Goal: Information Seeking & Learning: Learn about a topic

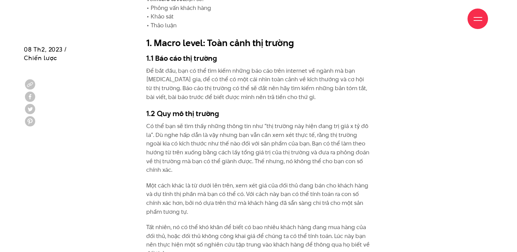
scroll to position [751, 0]
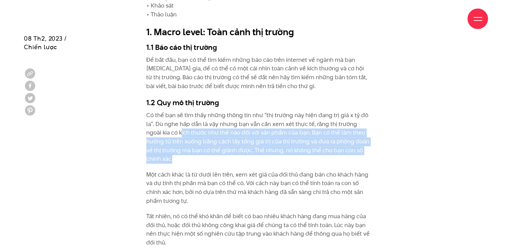
drag, startPoint x: 181, startPoint y: 134, endPoint x: 194, endPoint y: 158, distance: 27.5
click at [194, 158] on p "Có thể bạn sẽ tìm thấy những thông tin như “thị trường này hiện đang trị giá x …" at bounding box center [258, 137] width 224 height 53
drag, startPoint x: 194, startPoint y: 158, endPoint x: 191, endPoint y: 144, distance: 14.3
click at [191, 144] on p "Có thể bạn sẽ tìm thấy những thông tin như “thị trường này hiện đang trị giá x …" at bounding box center [258, 137] width 224 height 53
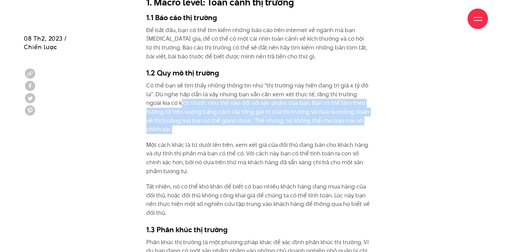
scroll to position [820, 0]
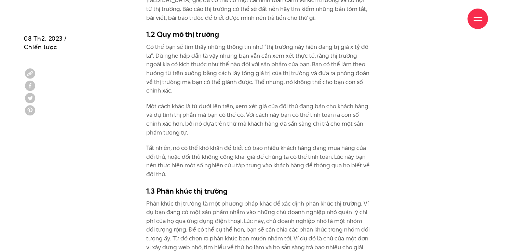
click at [175, 118] on p "Một cách khác là từ dưới lên trên, xem xét giá của đối thủ đang bán cho khách h…" at bounding box center [258, 119] width 224 height 35
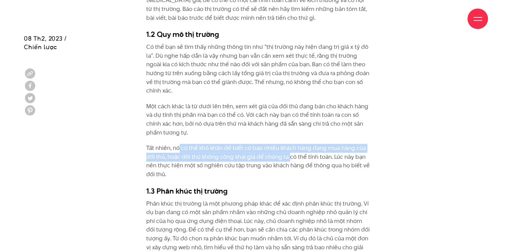
drag, startPoint x: 182, startPoint y: 146, endPoint x: 289, endPoint y: 156, distance: 107.4
click at [289, 156] on p "Tất nhiên, nó có thể khó khăn để biết có bao nhiêu khách hàng đang mua hàng của…" at bounding box center [258, 161] width 224 height 35
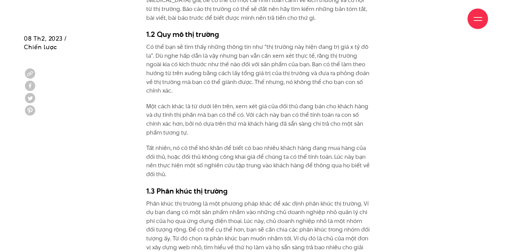
drag, startPoint x: 289, startPoint y: 156, endPoint x: 239, endPoint y: 162, distance: 49.9
click at [239, 162] on p "Tất nhiên, nó có thể khó khăn để biết có bao nhiêu khách hàng đang mua hàng của…" at bounding box center [258, 161] width 224 height 35
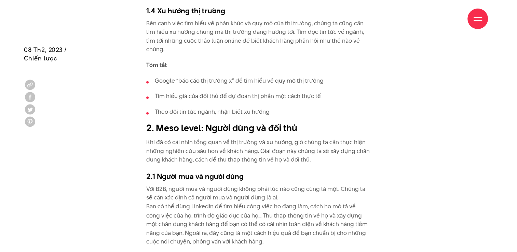
scroll to position [1093, 0]
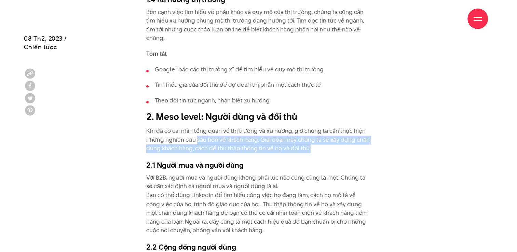
drag, startPoint x: 196, startPoint y: 129, endPoint x: 325, endPoint y: 138, distance: 129.4
click at [325, 138] on p "Khi đã có cái nhìn tổng quan về thị trường và xu hướng, giờ chúng ta cần thực h…" at bounding box center [258, 140] width 224 height 26
click at [209, 136] on p "Khi đã có cái nhìn tổng quan về thị trường và xu hướng, giờ chúng ta cần thực h…" at bounding box center [258, 140] width 224 height 26
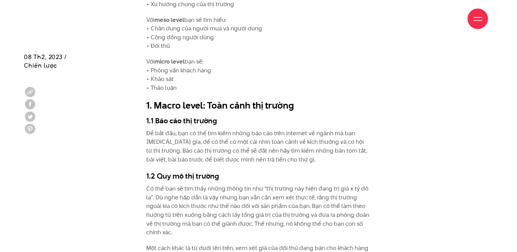
scroll to position [717, 0]
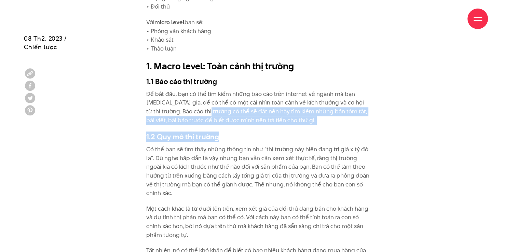
drag, startPoint x: 191, startPoint y: 111, endPoint x: 276, endPoint y: 126, distance: 85.9
drag, startPoint x: 276, startPoint y: 126, endPoint x: 228, endPoint y: 119, distance: 48.6
click at [228, 119] on p "Để bắt đầu, bạn có thể tìm kiếm những báo cáo trên internet về ngành mà bạn [ME…" at bounding box center [258, 107] width 224 height 35
click at [225, 119] on p "Để bắt đầu, bạn có thể tìm kiếm những báo cáo trên internet về ngành mà bạn [ME…" at bounding box center [258, 107] width 224 height 35
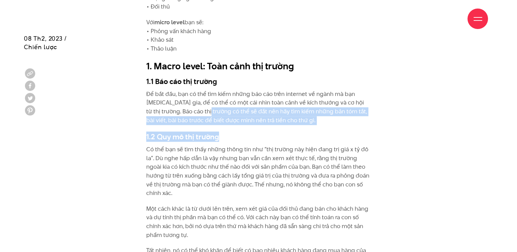
click at [214, 118] on p "Để bắt đầu, bạn có thể tìm kiếm những báo cáo trên internet về ngành mà bạn [ME…" at bounding box center [258, 107] width 224 height 35
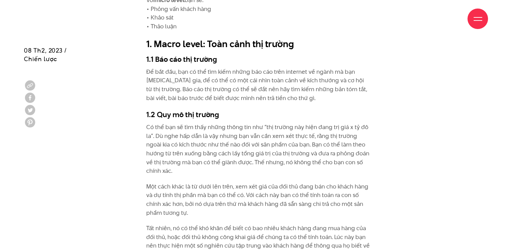
scroll to position [751, 0]
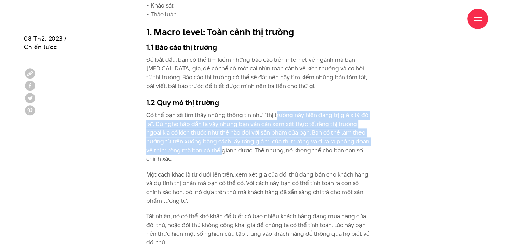
drag, startPoint x: 273, startPoint y: 115, endPoint x: 219, endPoint y: 149, distance: 64.4
click at [219, 149] on p "Có thể bạn sẽ tìm thấy những thông tin như “thị trường này hiện đang trị giá x …" at bounding box center [258, 137] width 224 height 53
drag, startPoint x: 219, startPoint y: 149, endPoint x: 197, endPoint y: 145, distance: 21.5
click at [197, 145] on p "Có thể bạn sẽ tìm thấy những thông tin như “thị trường này hiện đang trị giá x …" at bounding box center [258, 137] width 224 height 53
click at [197, 143] on p "Có thể bạn sẽ tìm thấy những thông tin như “thị trường này hiện đang trị giá x …" at bounding box center [258, 137] width 224 height 53
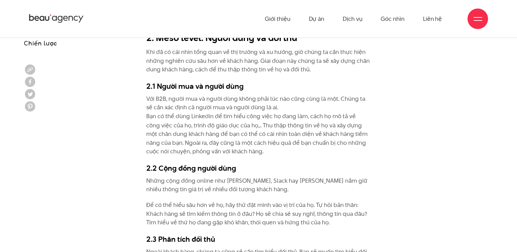
scroll to position [1161, 0]
